Goal: Task Accomplishment & Management: Complete application form

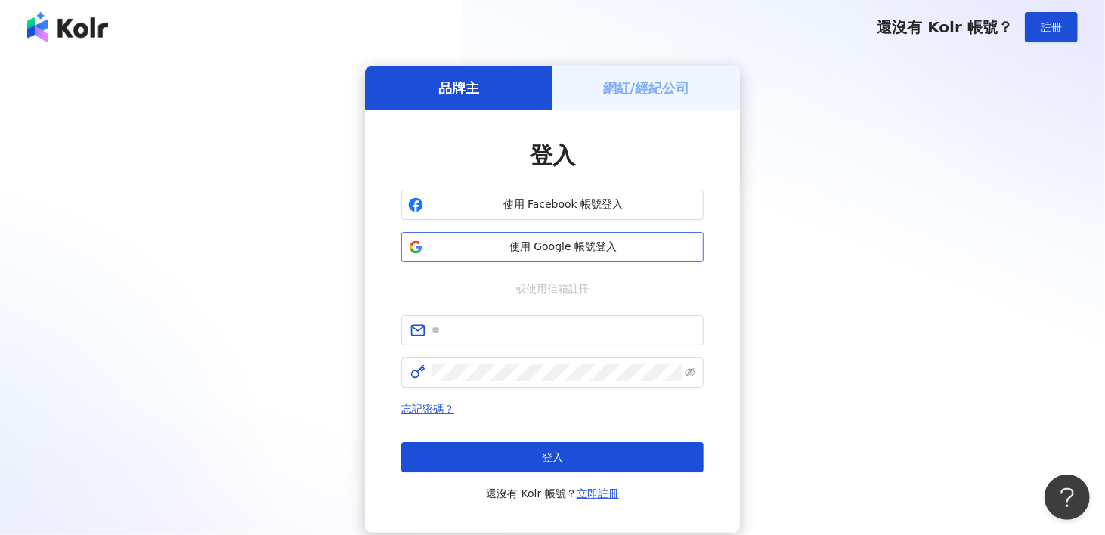
click at [529, 245] on span "使用 Google 帳號登入" at bounding box center [563, 247] width 268 height 15
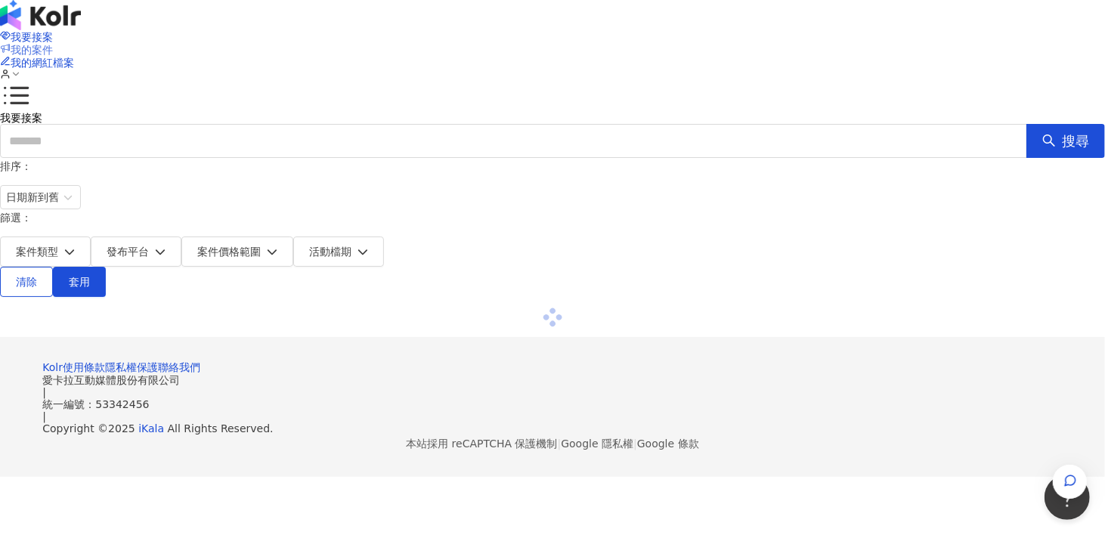
click at [53, 44] on span "我的案件" at bounding box center [32, 50] width 42 height 12
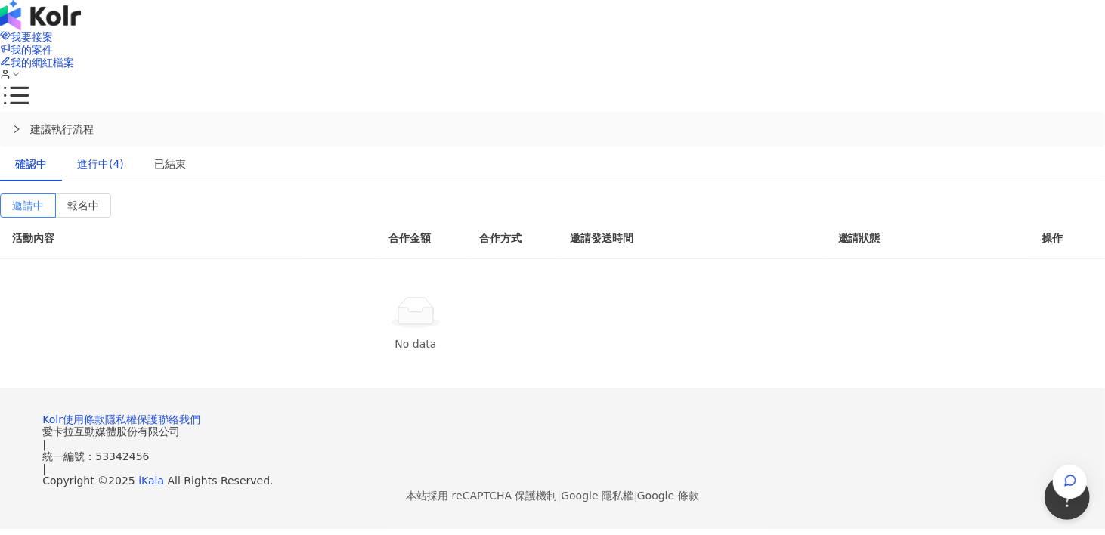
click at [124, 156] on div "進行中(4)" at bounding box center [100, 164] width 47 height 17
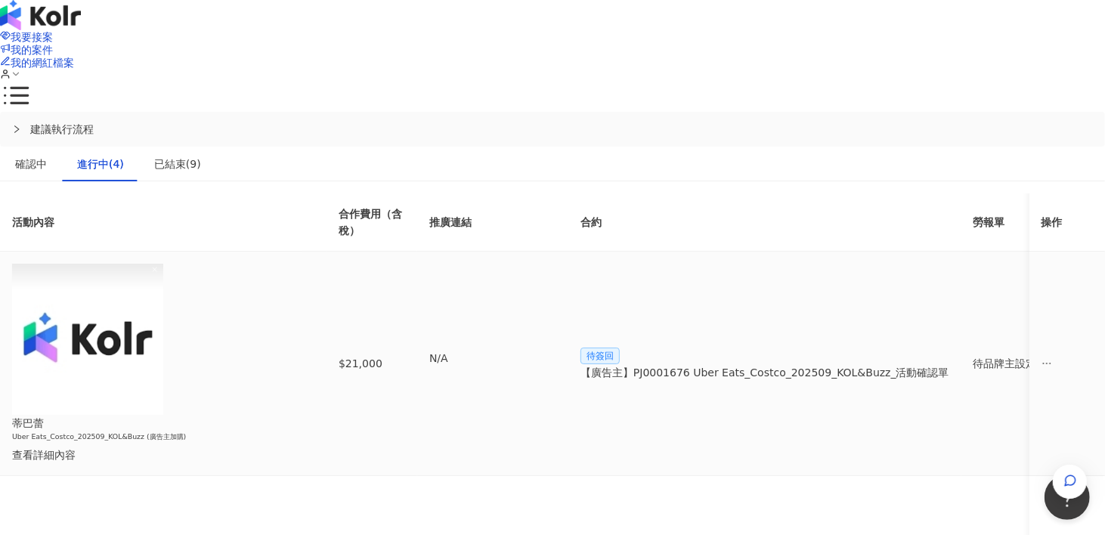
click at [809, 364] on div "【廣告主】PJ0001676 Uber Eats_Costco_202509_KOL&Buzz_活動確認單" at bounding box center [765, 372] width 369 height 17
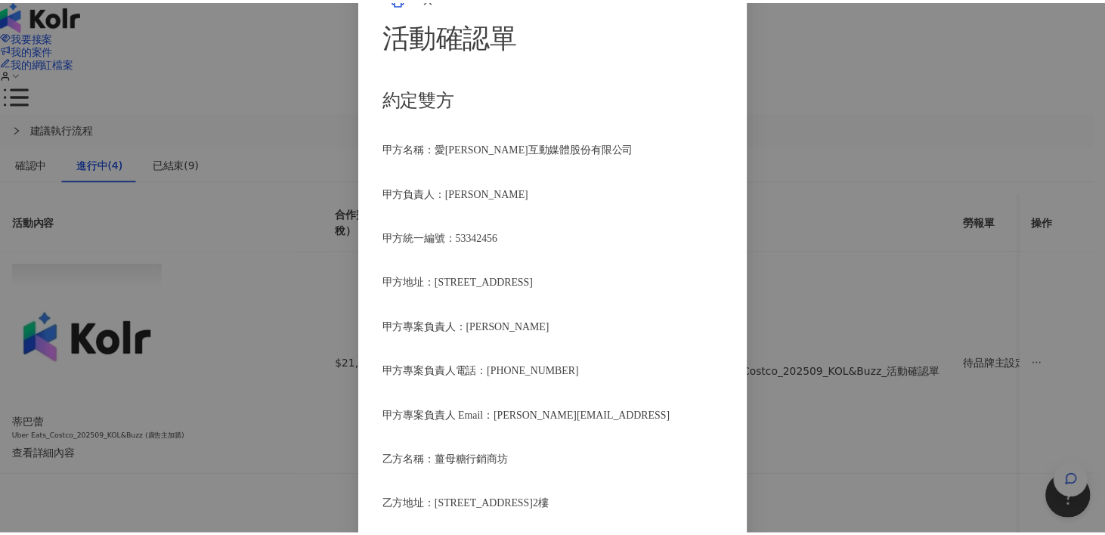
scroll to position [42, 0]
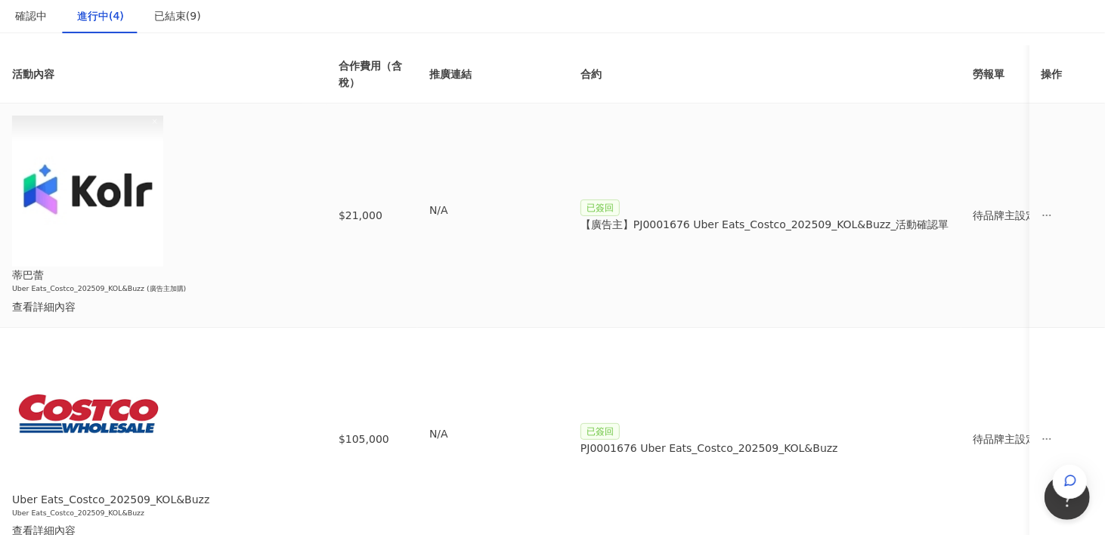
scroll to position [151, 0]
